Goal: Book appointment/travel/reservation

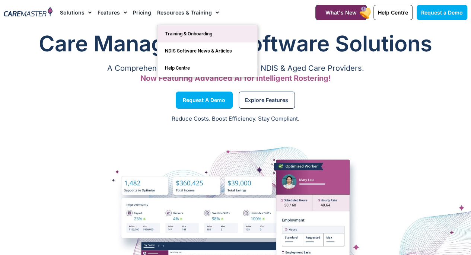
click at [192, 31] on link "Training & Onboarding" at bounding box center [208, 33] width 100 height 17
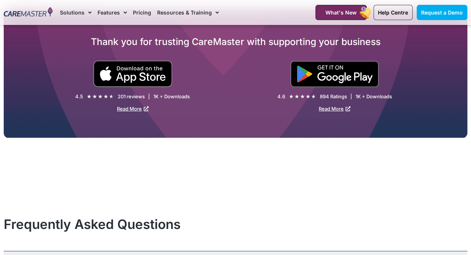
scroll to position [1320, 0]
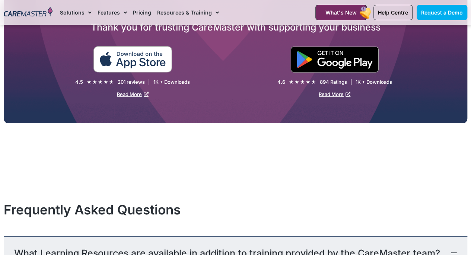
click at [117, 58] on img at bounding box center [132, 59] width 79 height 26
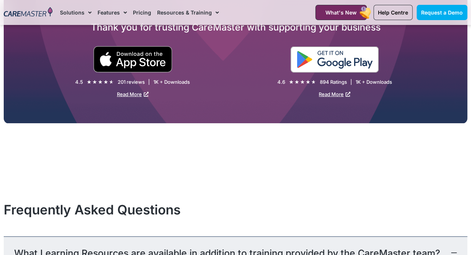
click at [350, 60] on img at bounding box center [334, 60] width 88 height 26
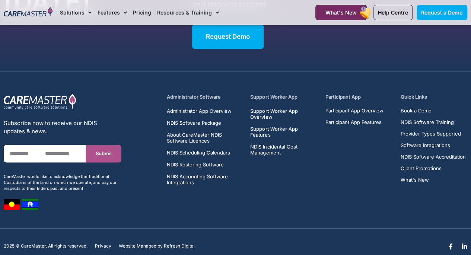
scroll to position [4734, 0]
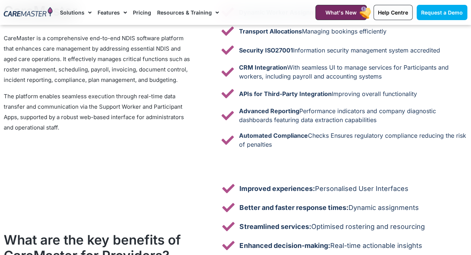
scroll to position [2660, 0]
